Goal: Information Seeking & Learning: Learn about a topic

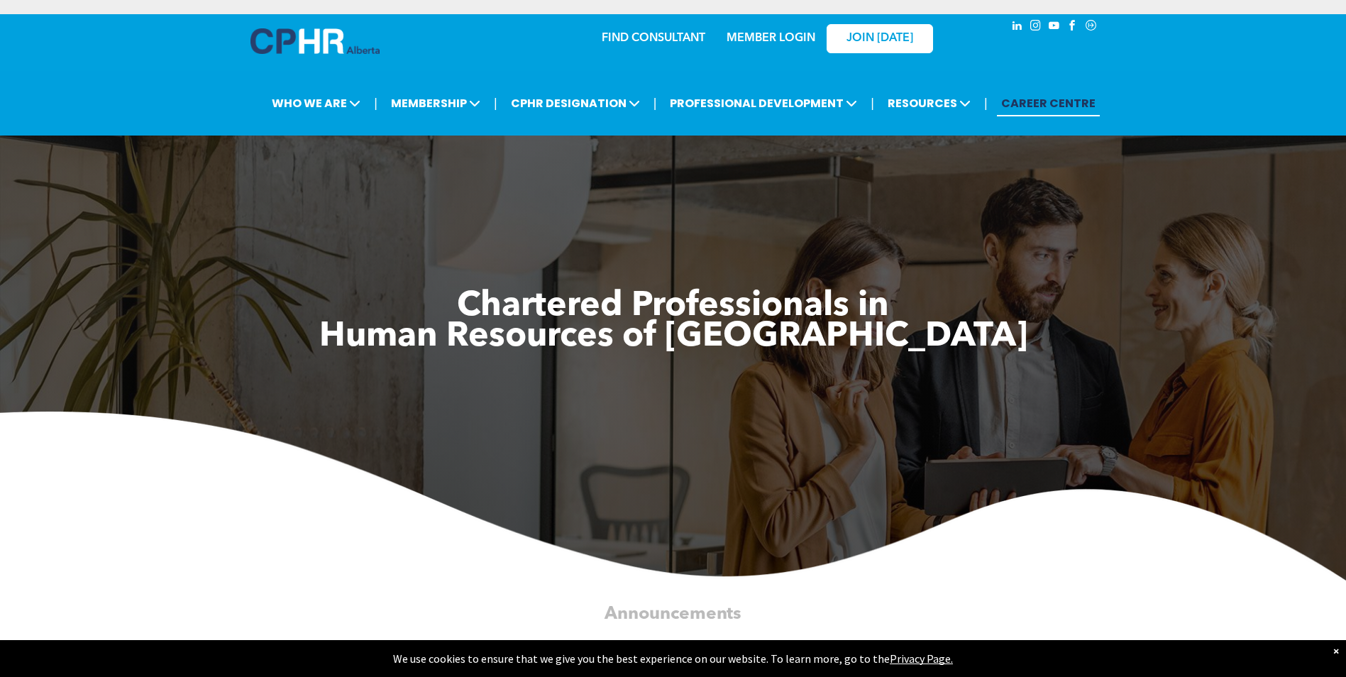
click at [770, 33] on link "MEMBER LOGIN" at bounding box center [771, 38] width 89 height 11
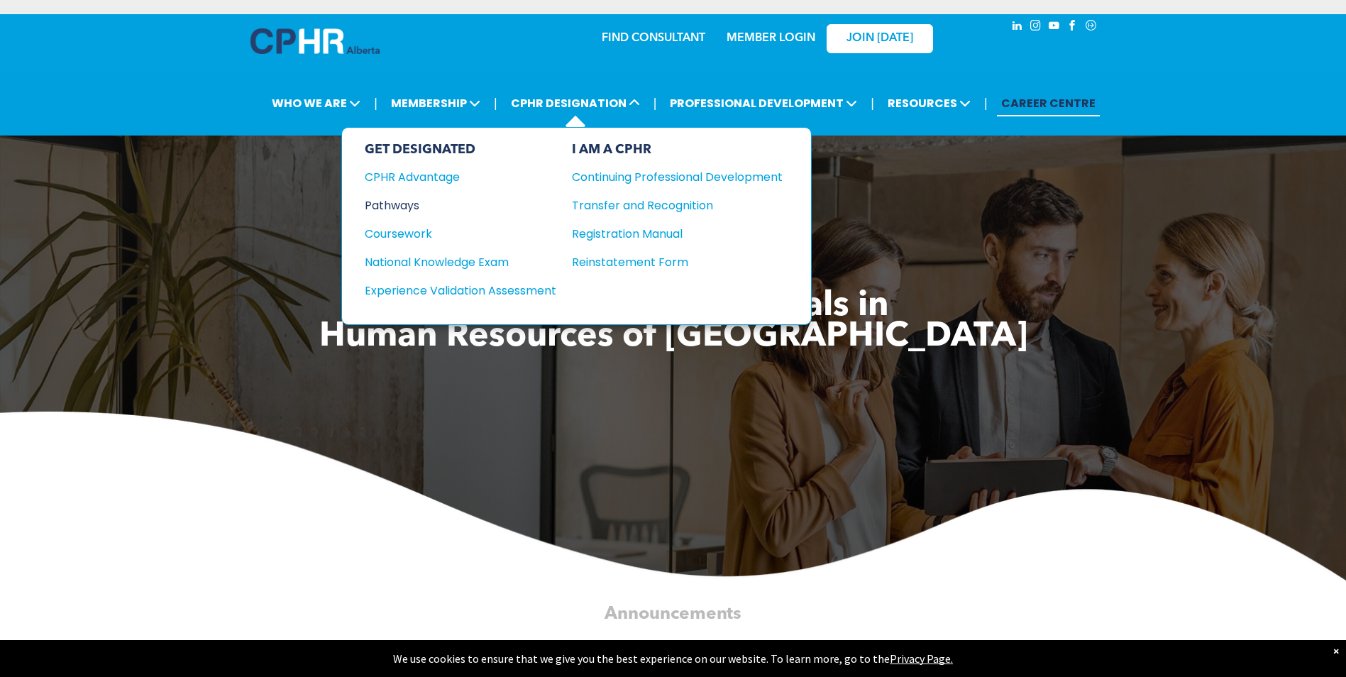
click at [412, 205] on div "Pathways" at bounding box center [451, 206] width 172 height 18
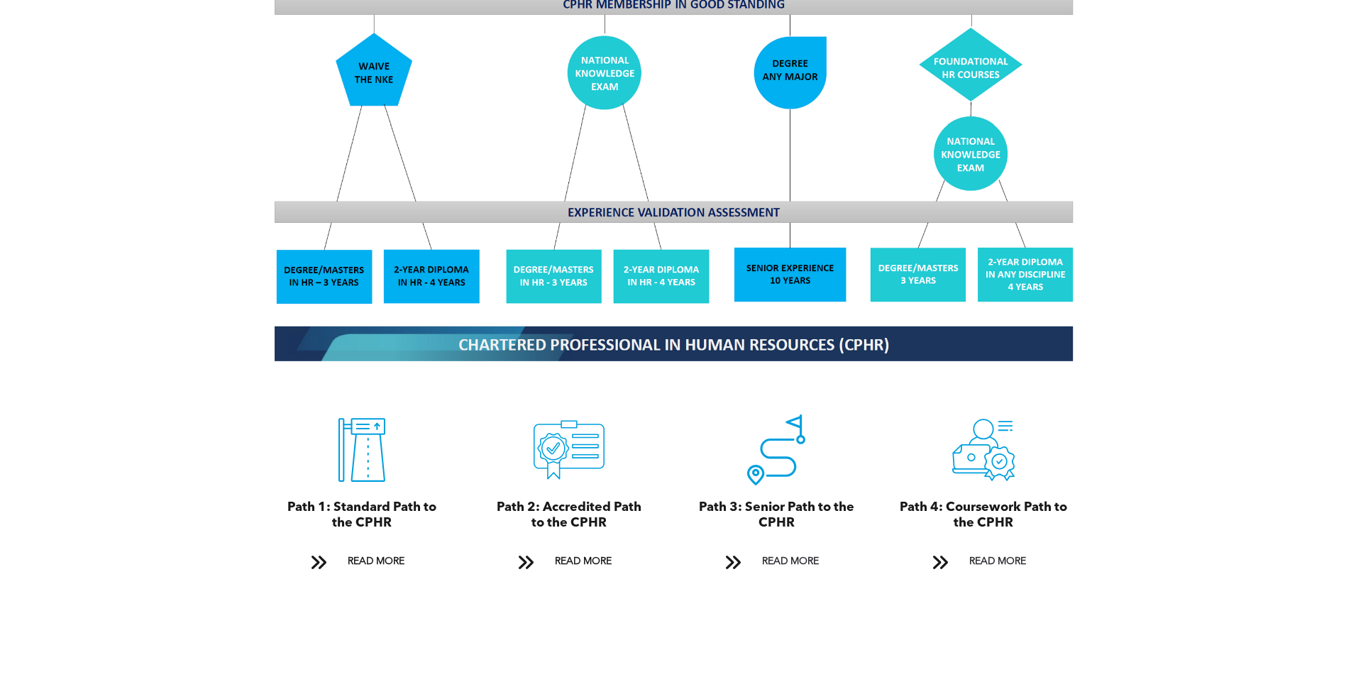
scroll to position [1349, 0]
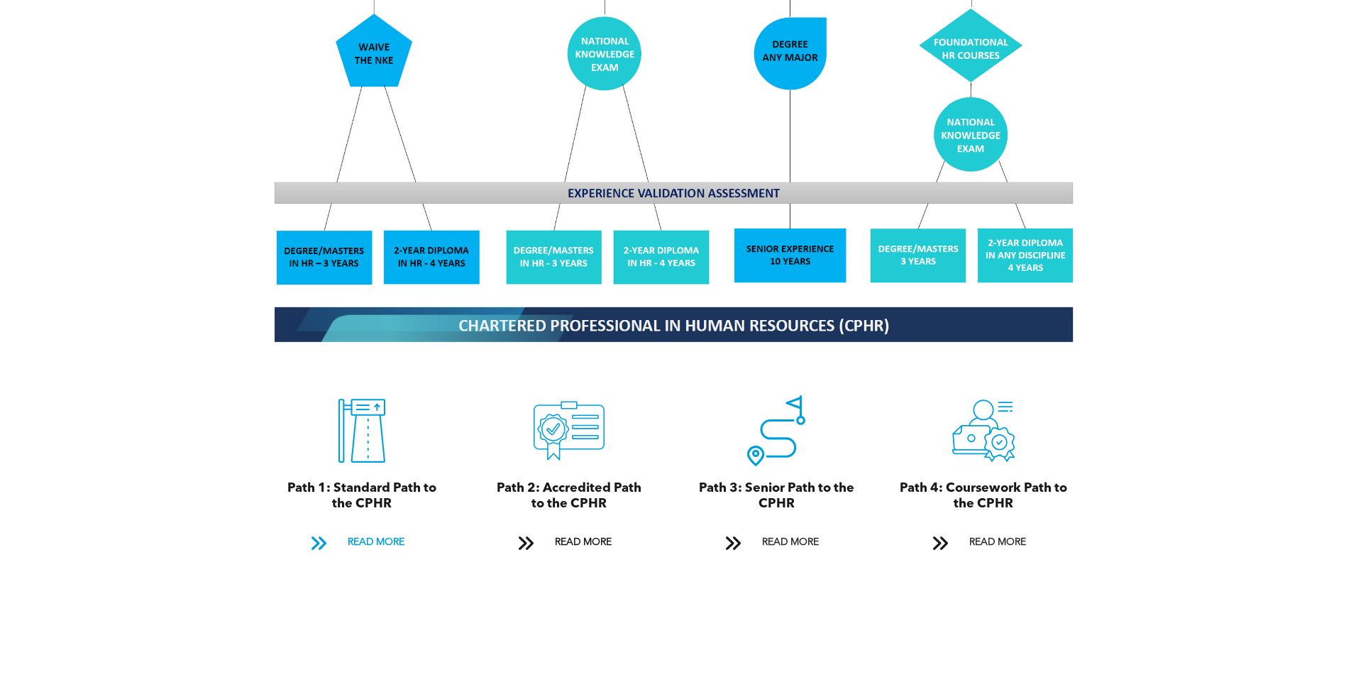
click at [359, 530] on span "READ MORE" at bounding box center [376, 543] width 67 height 26
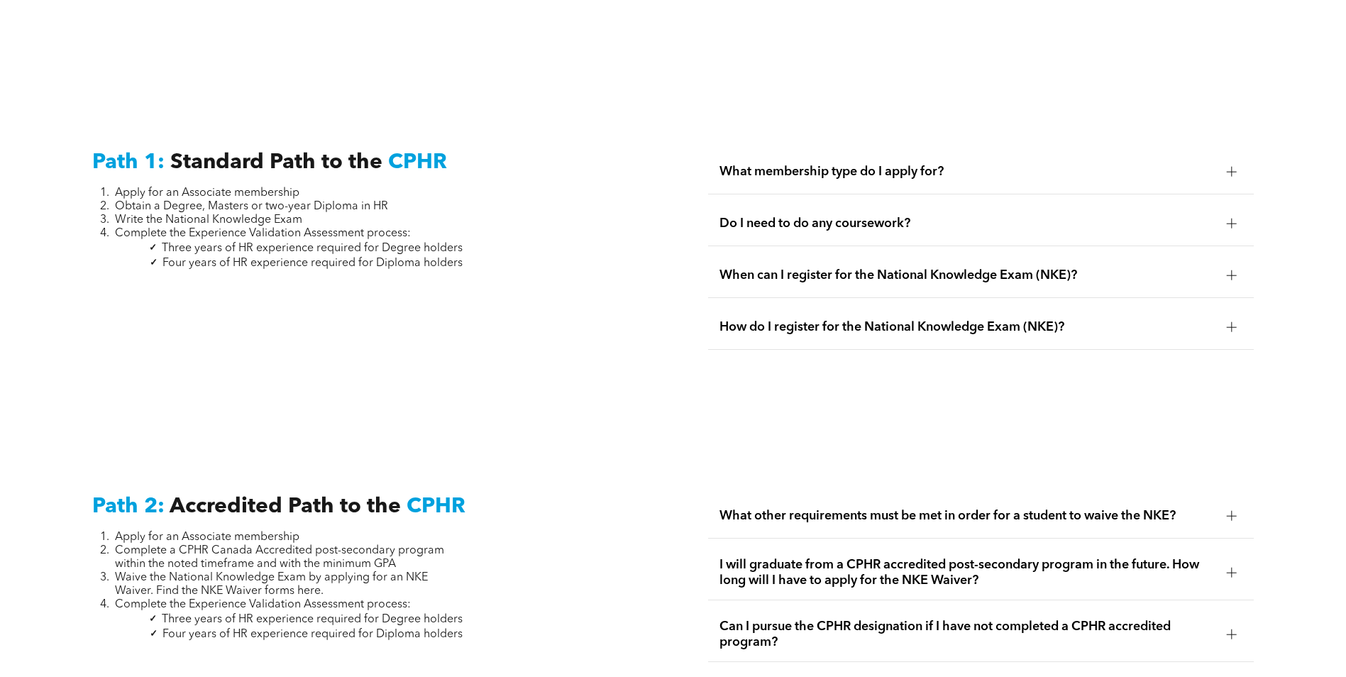
scroll to position [1904, 0]
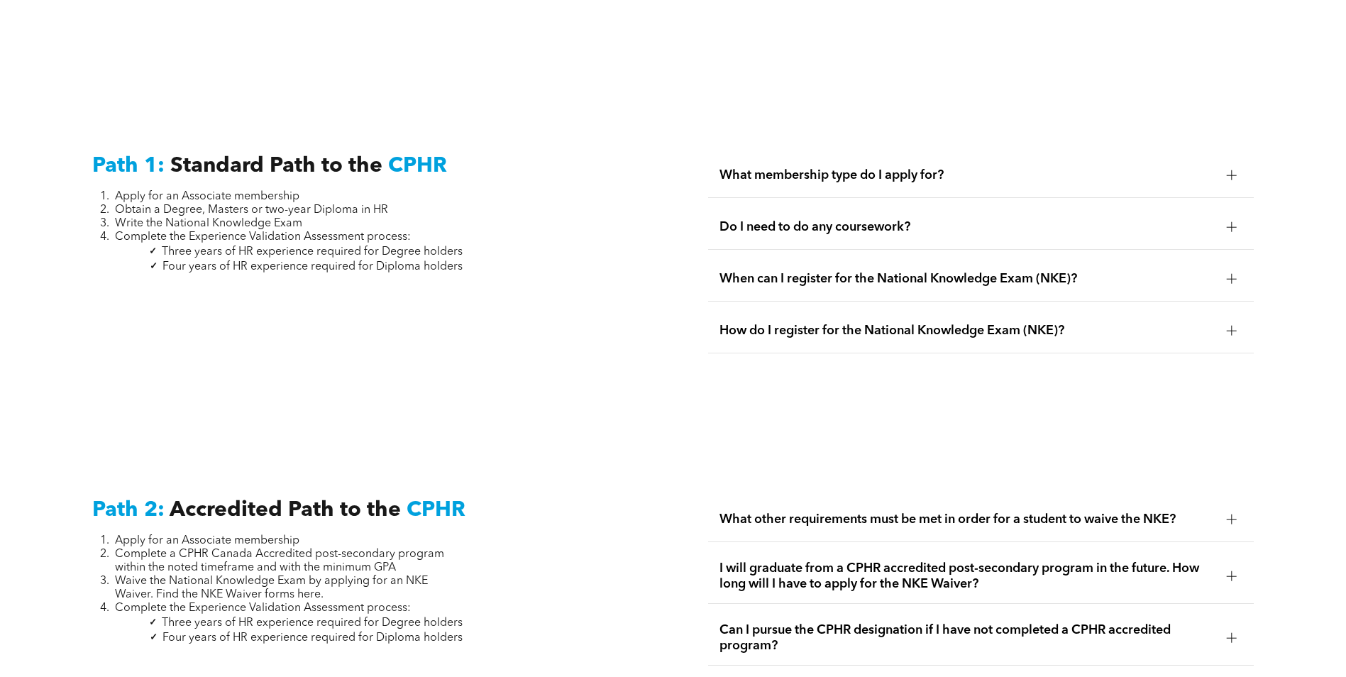
click at [986, 168] on span "What membership type do I apply for?" at bounding box center [968, 176] width 496 height 16
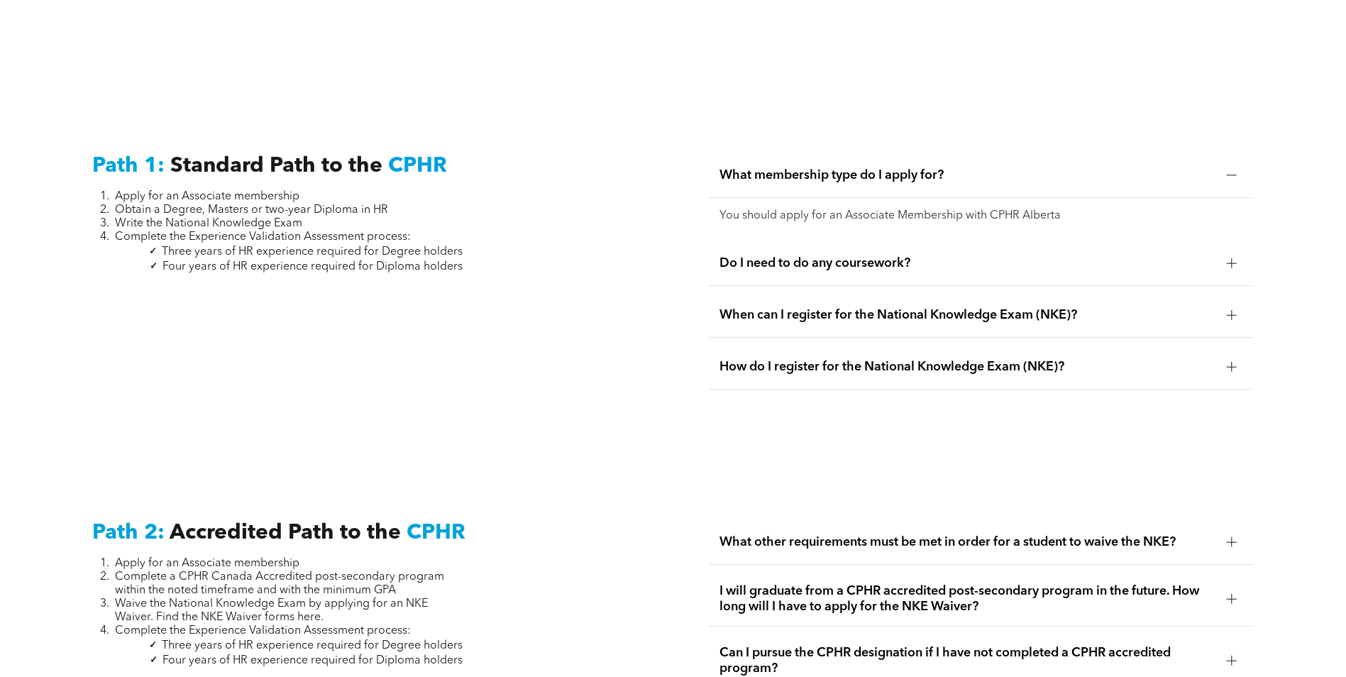
click at [879, 256] on span "Do I need to do any coursework?" at bounding box center [968, 264] width 496 height 16
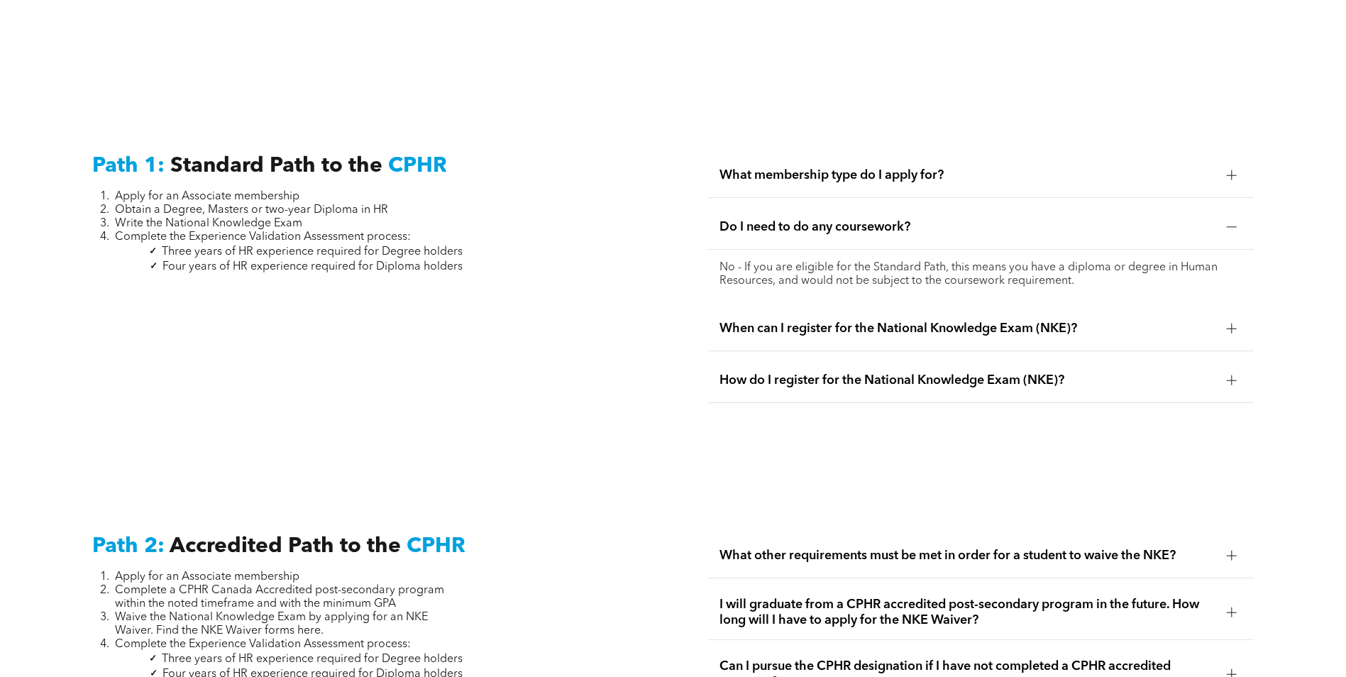
click at [883, 321] on span "When can I register for the National Knowledge Exam (NKE)?" at bounding box center [968, 329] width 496 height 16
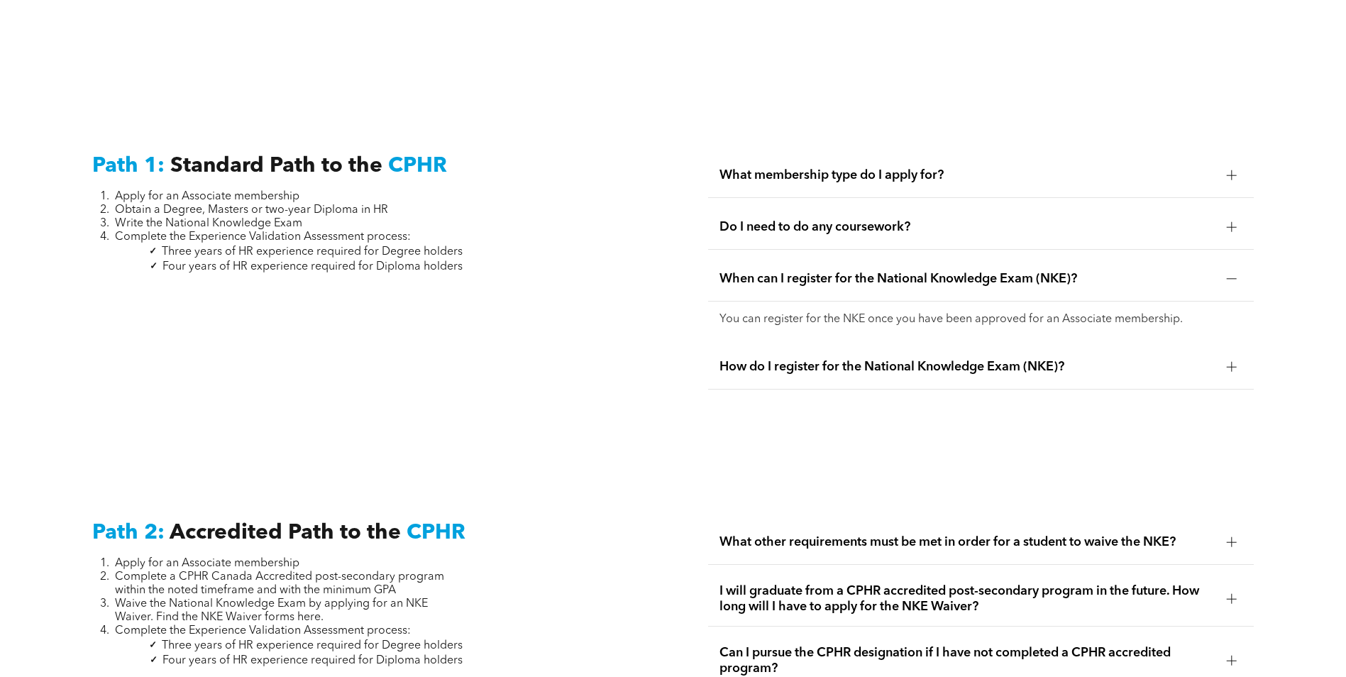
click at [901, 359] on span "How do I register for the National Knowledge Exam (NKE)?" at bounding box center [968, 367] width 496 height 16
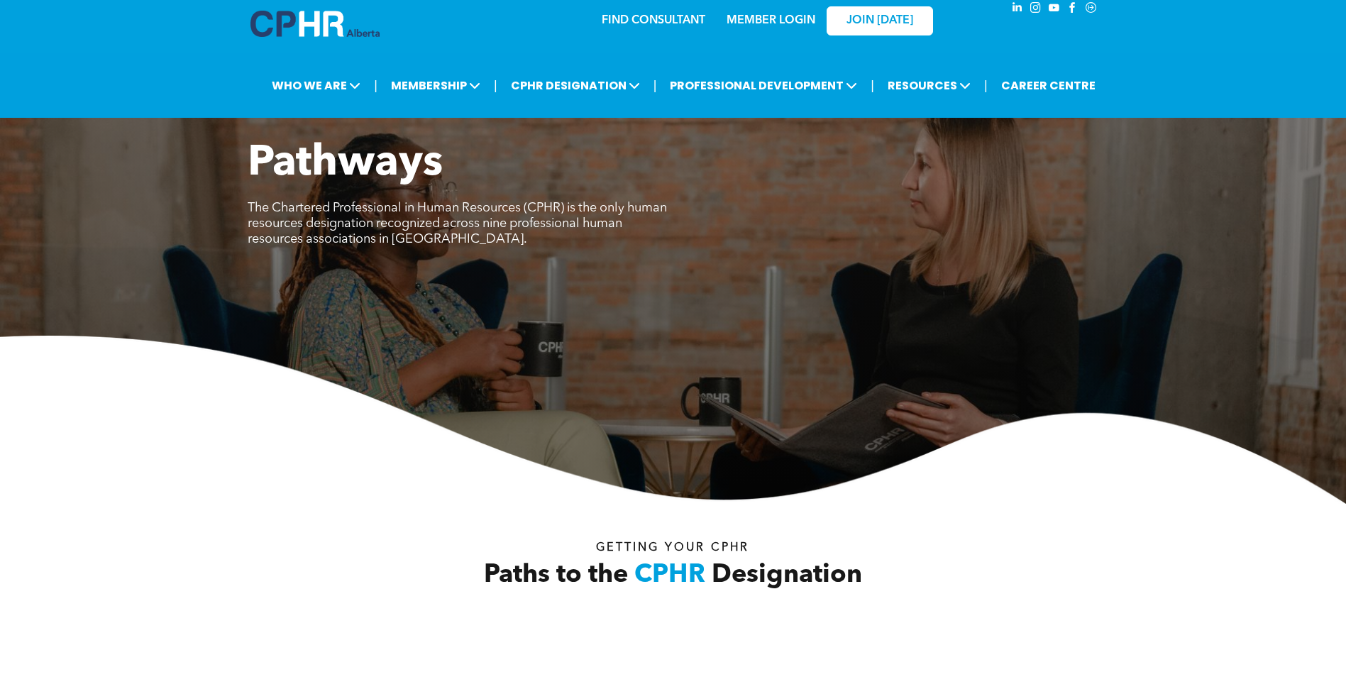
scroll to position [0, 0]
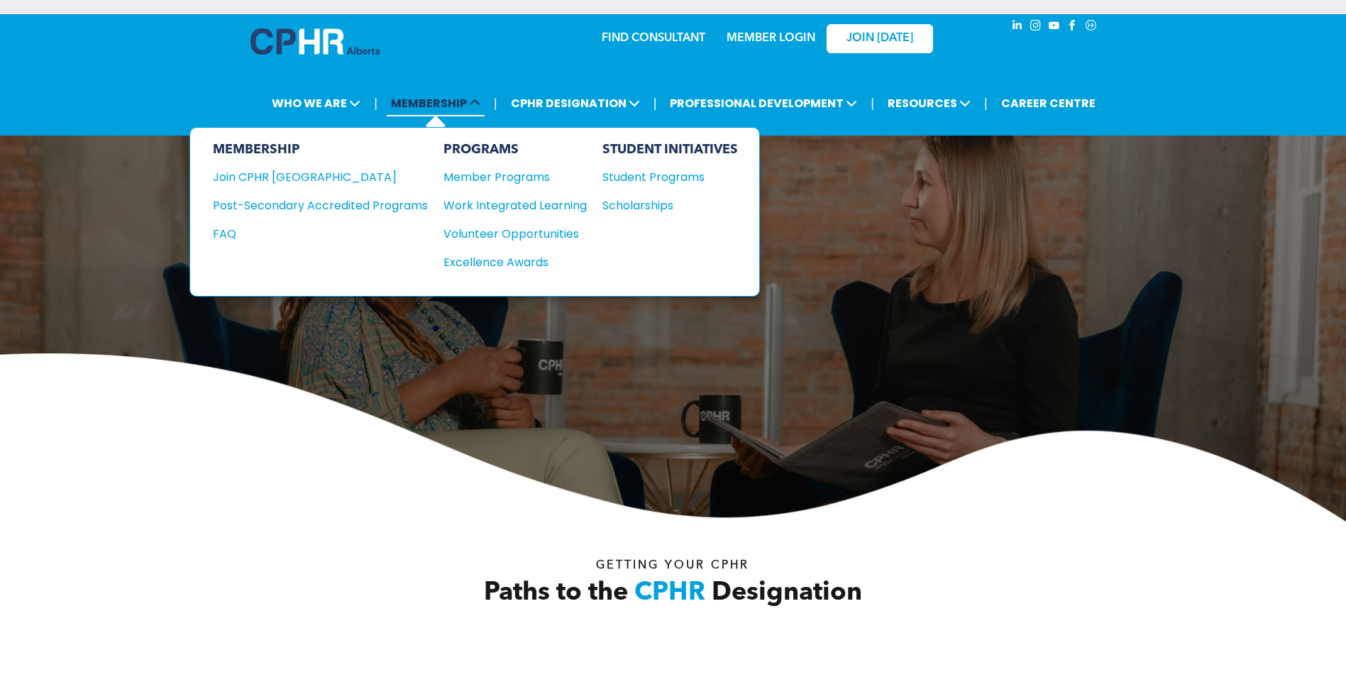
click at [405, 100] on span "MEMBERSHIP" at bounding box center [436, 103] width 98 height 26
click at [309, 177] on div "Join CPHR [GEOGRAPHIC_DATA]" at bounding box center [310, 177] width 194 height 18
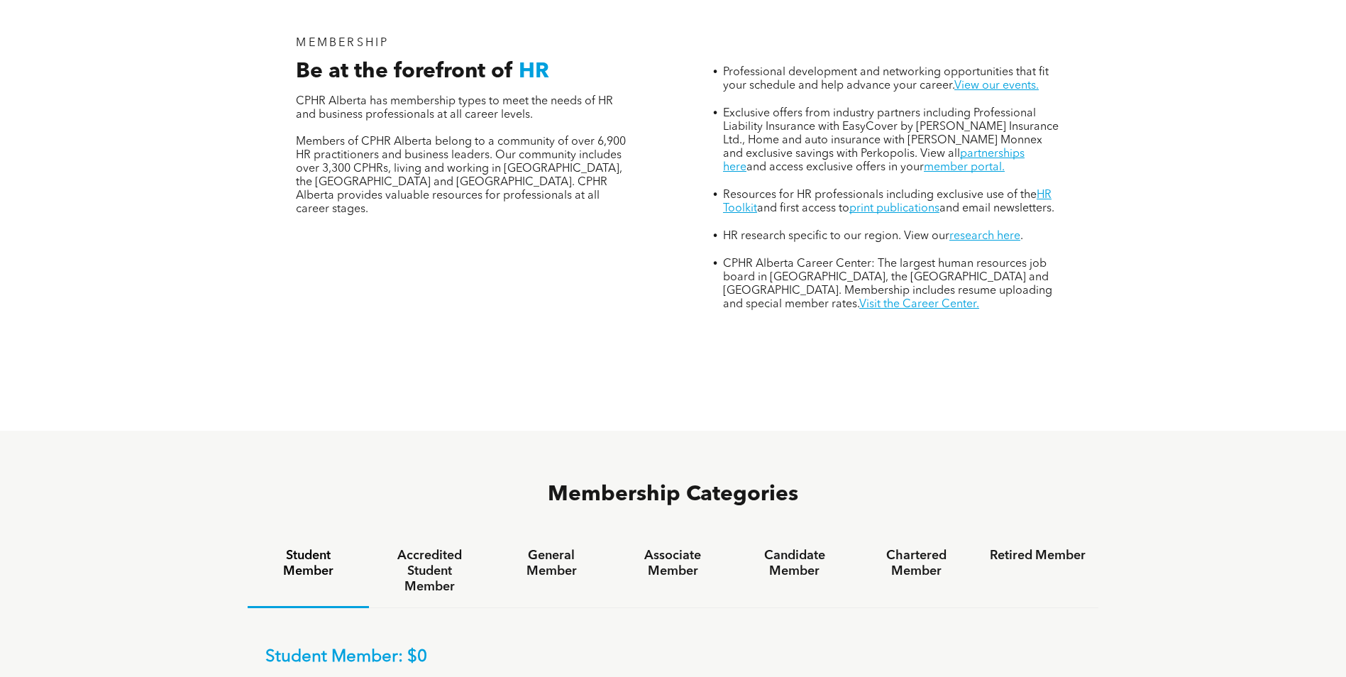
scroll to position [639, 0]
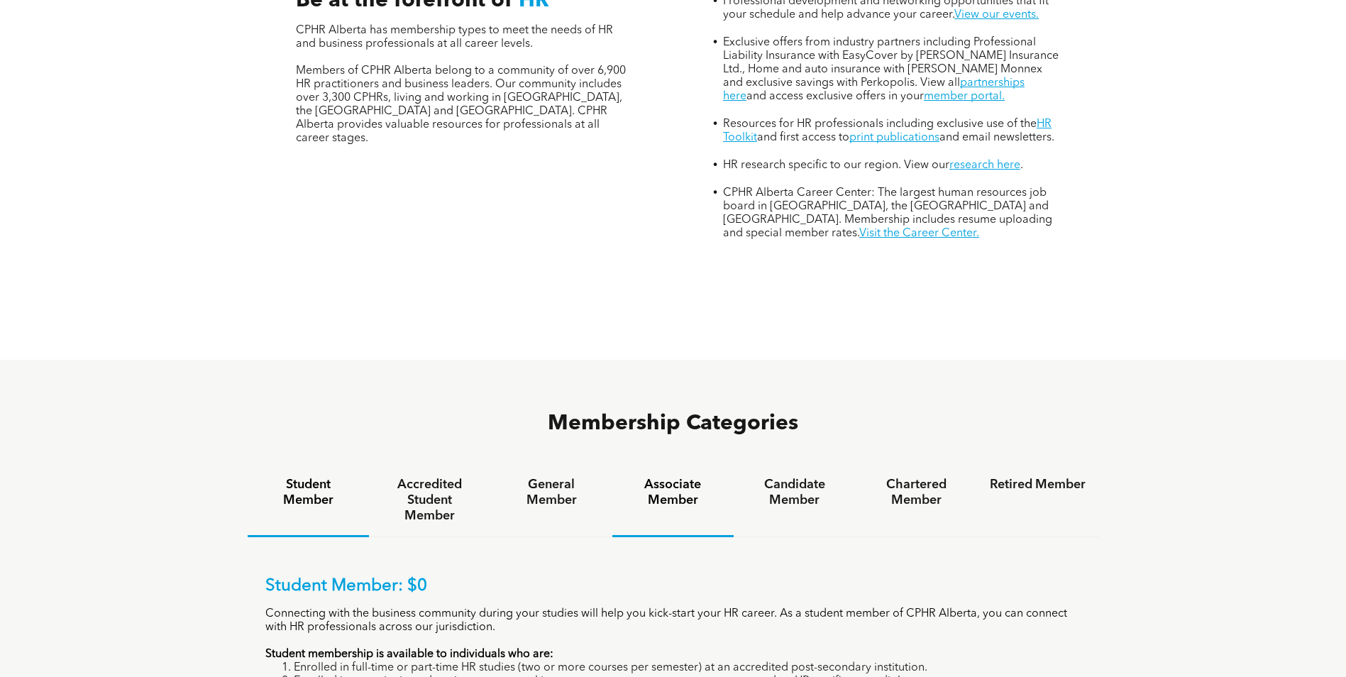
click at [667, 477] on h4 "Associate Member" at bounding box center [673, 492] width 96 height 31
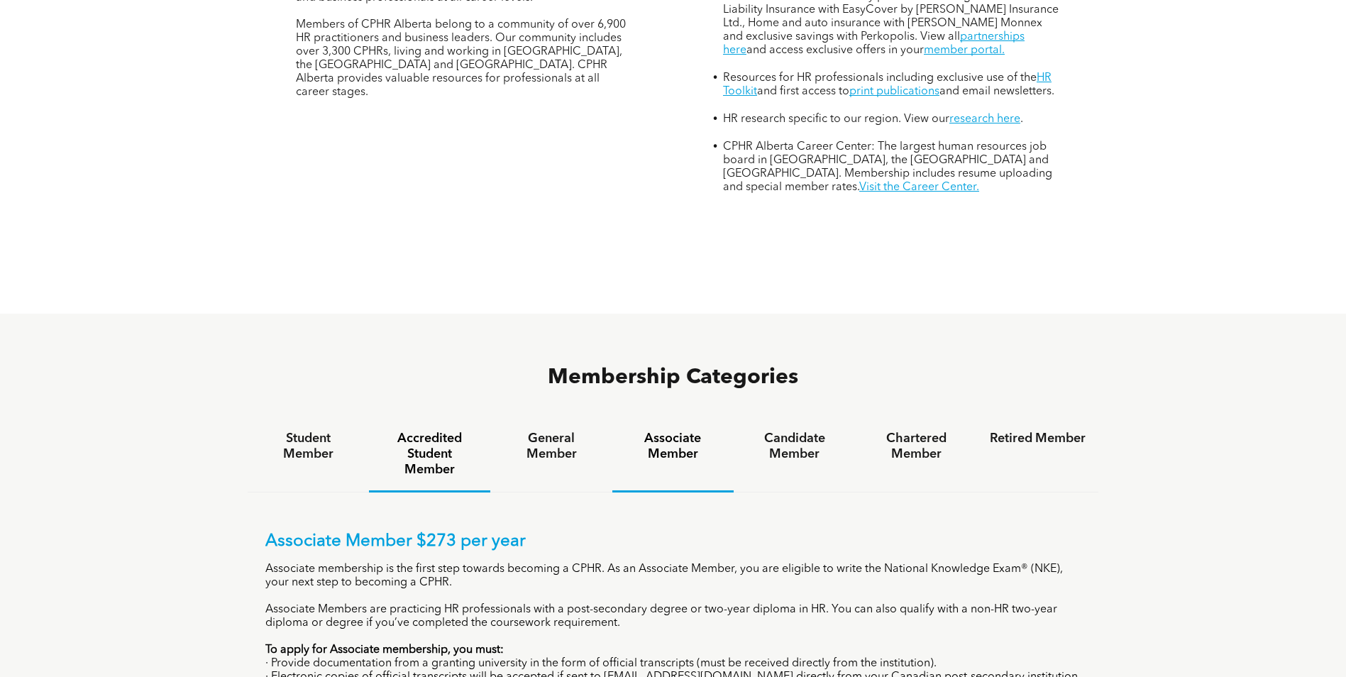
scroll to position [781, 0]
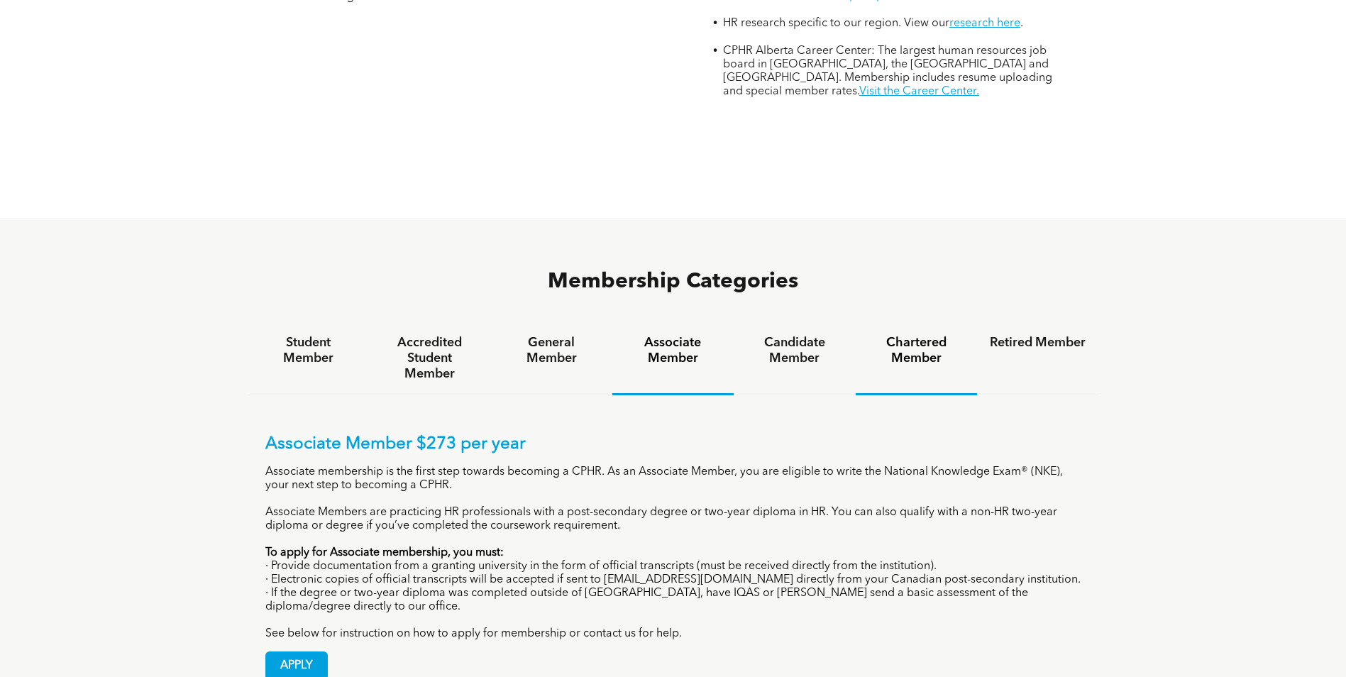
click at [905, 335] on h4 "Chartered Member" at bounding box center [917, 350] width 96 height 31
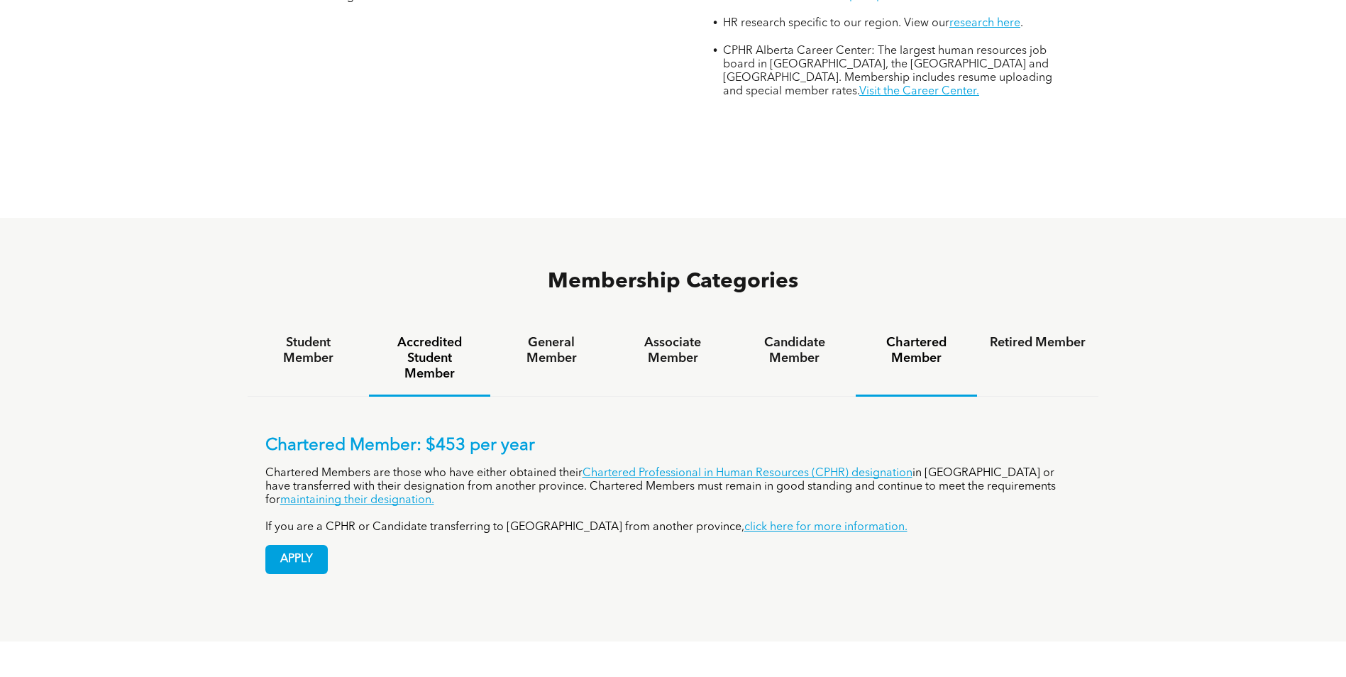
click at [435, 335] on h4 "Accredited Student Member" at bounding box center [430, 358] width 96 height 47
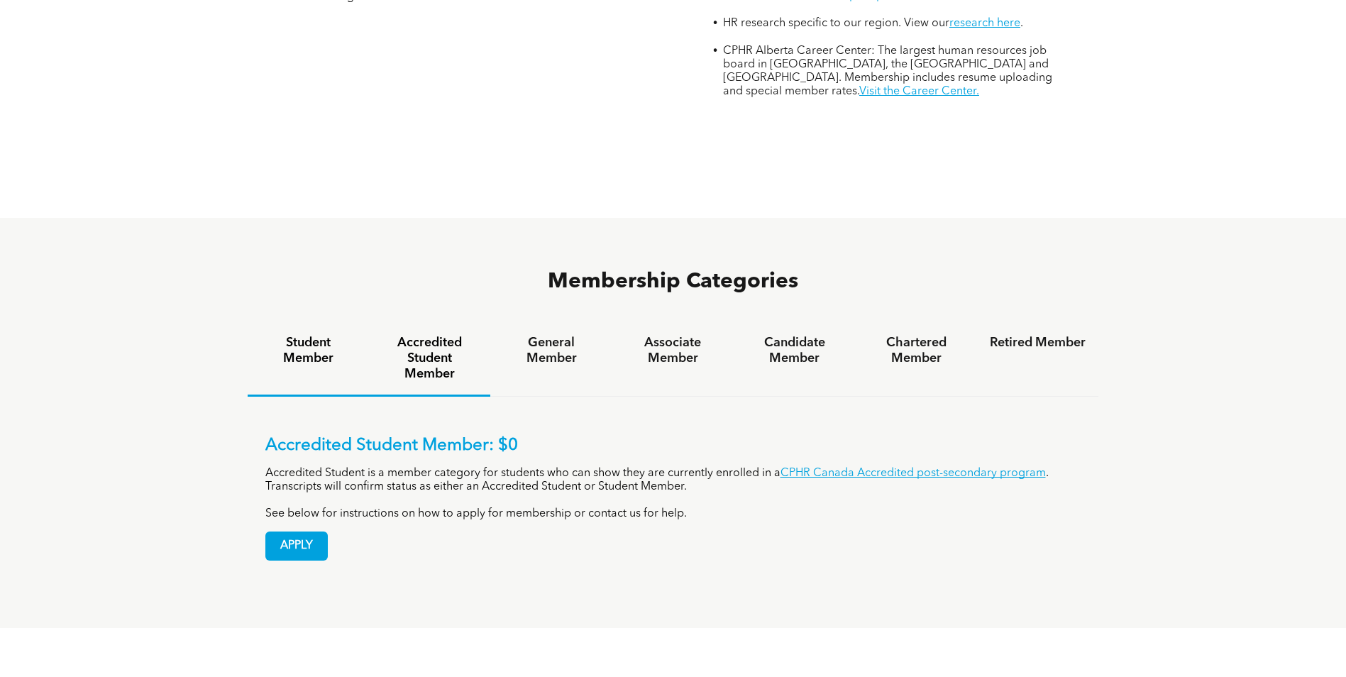
click at [319, 335] on h4 "Student Member" at bounding box center [308, 350] width 96 height 31
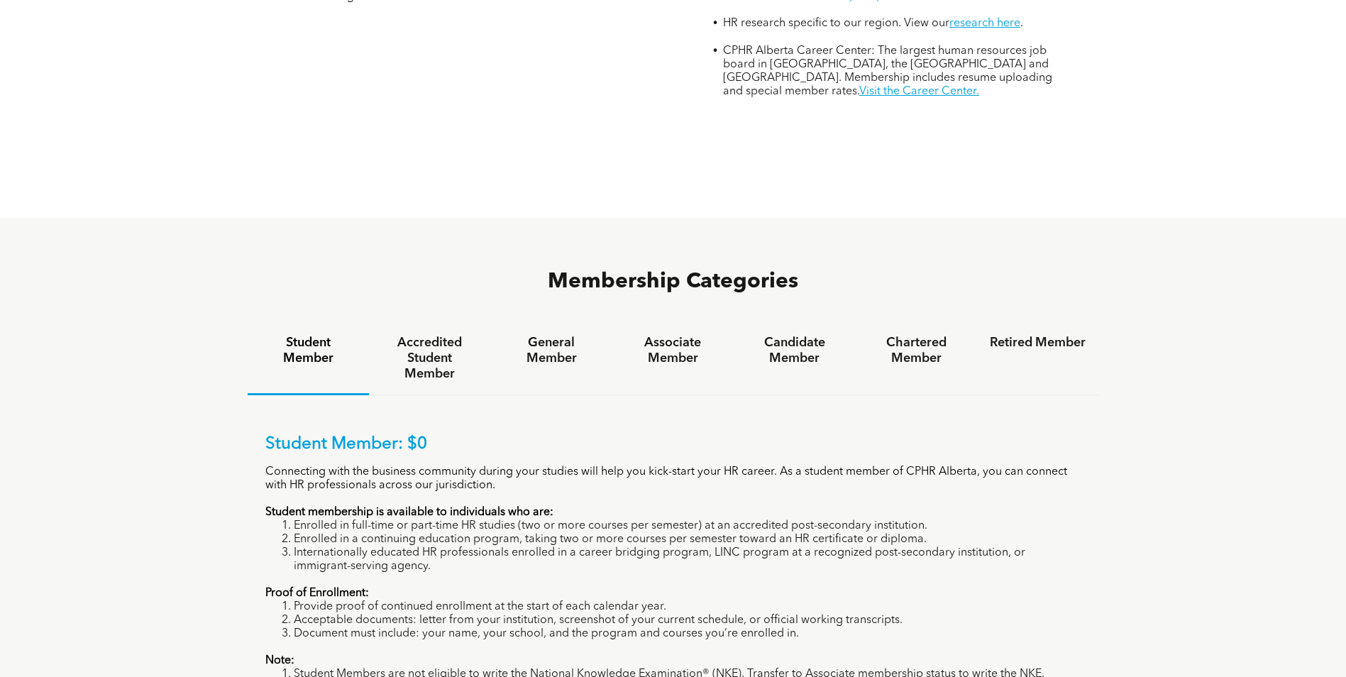
scroll to position [852, 0]
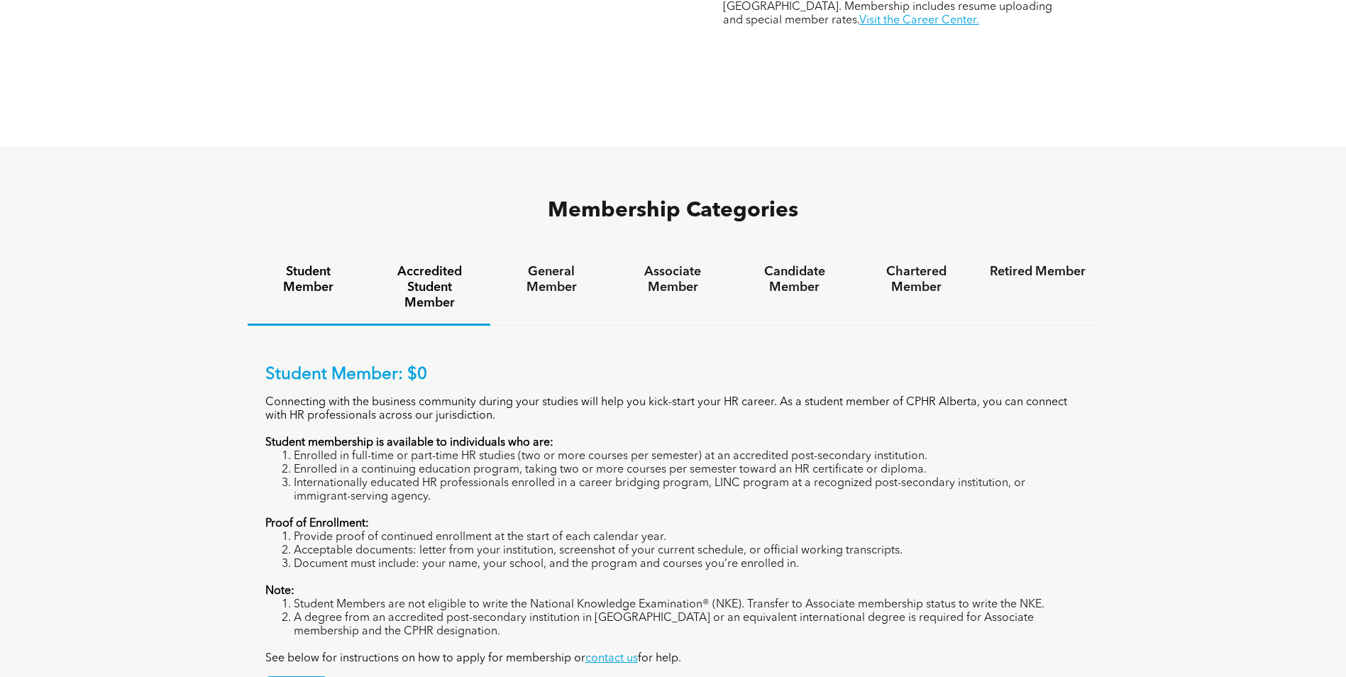
click at [422, 264] on h4 "Accredited Student Member" at bounding box center [430, 287] width 96 height 47
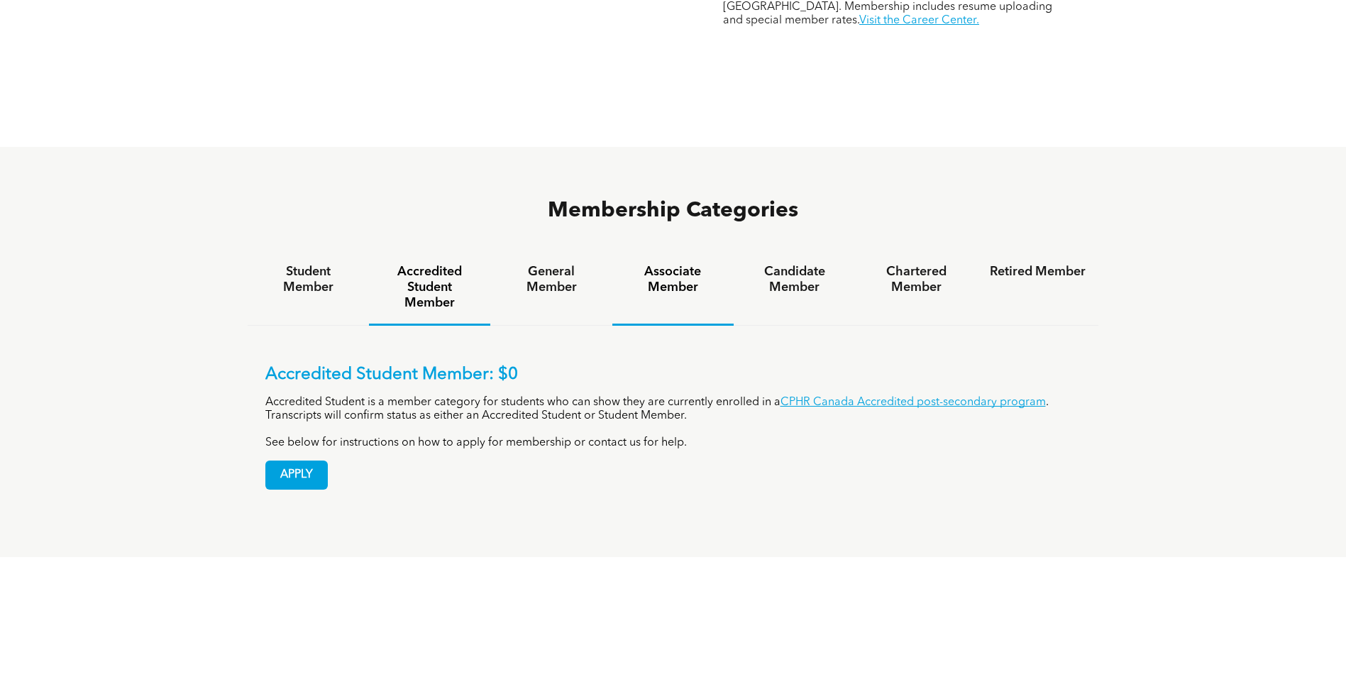
click at [671, 264] on h4 "Associate Member" at bounding box center [673, 279] width 96 height 31
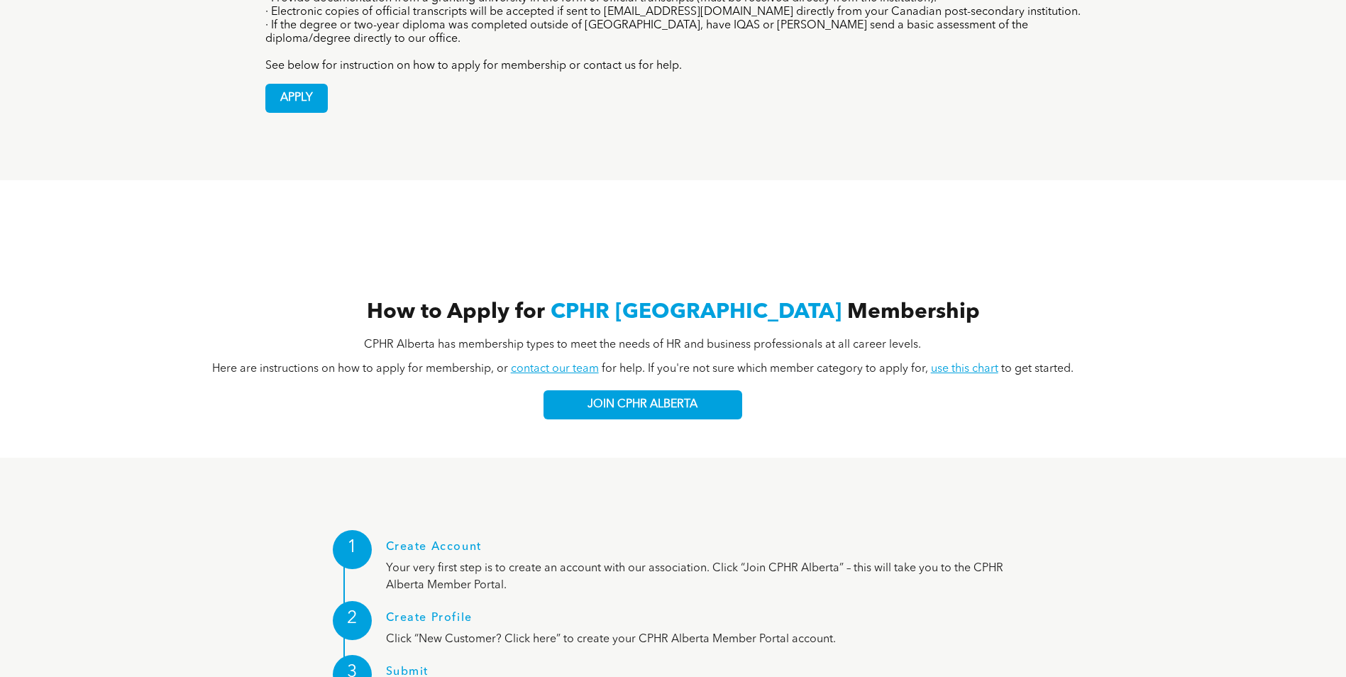
scroll to position [1491, 0]
